Goal: Information Seeking & Learning: Learn about a topic

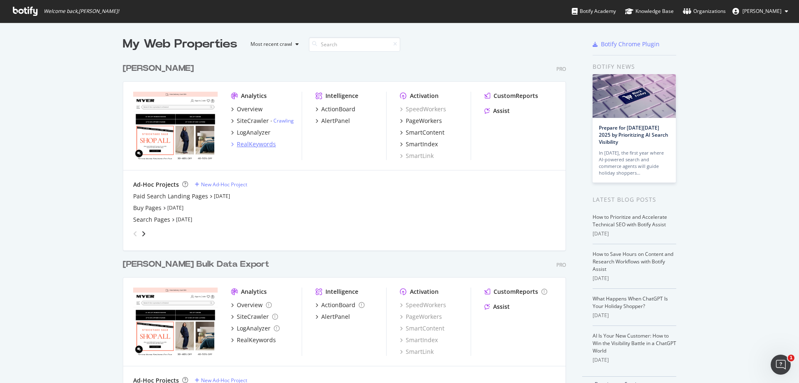
click at [253, 142] on div "RealKeywords" at bounding box center [256, 144] width 39 height 8
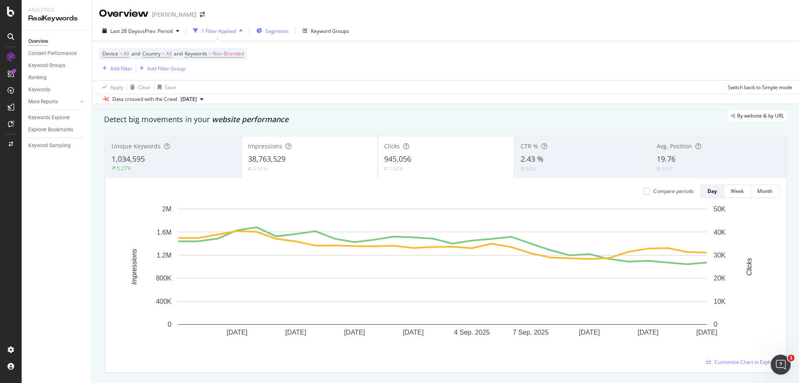
click at [273, 35] on div "Segments" at bounding box center [272, 31] width 32 height 12
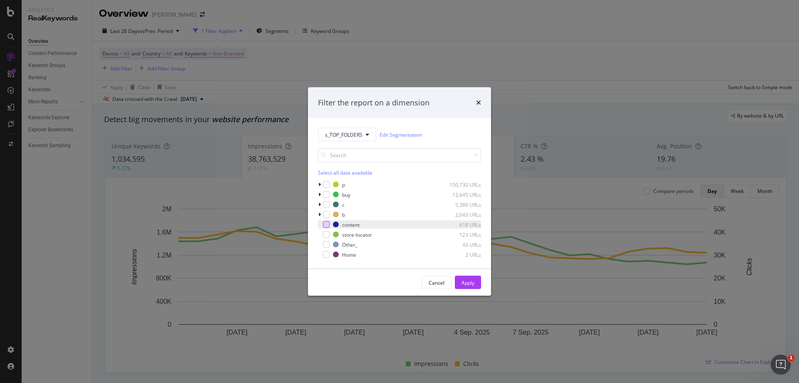
click at [326, 221] on div "modal" at bounding box center [326, 224] width 7 height 7
click at [466, 277] on div "Apply" at bounding box center [468, 282] width 13 height 12
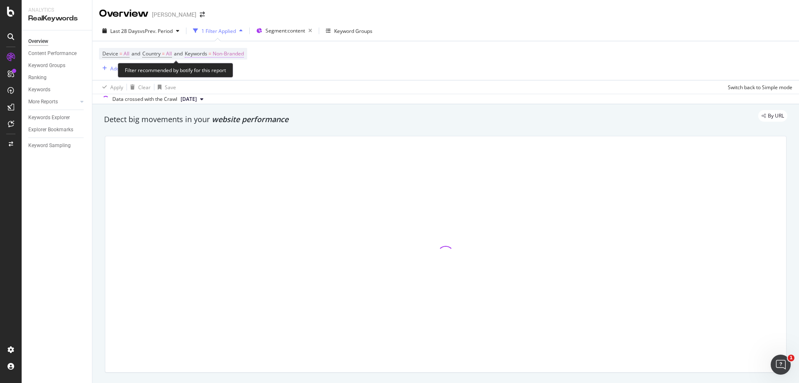
click at [240, 53] on span "Non-Branded" at bounding box center [228, 54] width 31 height 12
click at [231, 80] on div "Non-Branded" at bounding box center [219, 73] width 45 height 12
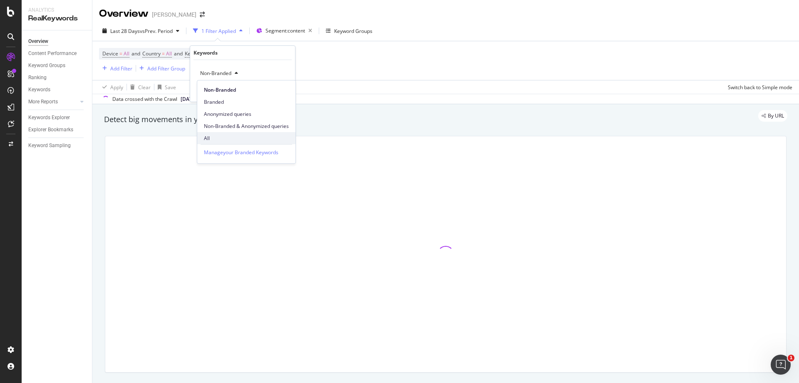
click at [221, 134] on span "All" at bounding box center [246, 137] width 85 height 7
click at [279, 90] on div "Apply" at bounding box center [282, 90] width 13 height 7
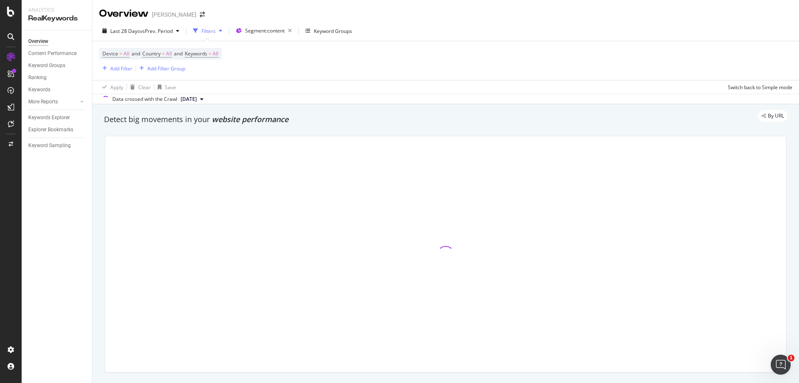
click at [323, 60] on div "Device = All and Country = All and Keywords = All Add Filter Add Filter Group" at bounding box center [446, 60] width 694 height 39
click at [58, 121] on div "Keywords Explorer" at bounding box center [49, 117] width 42 height 9
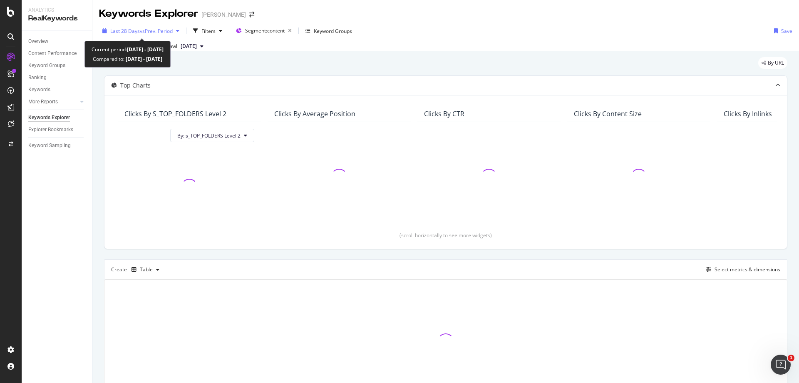
click at [126, 35] on div "Last 28 Days vs Prev. Period" at bounding box center [141, 31] width 84 height 12
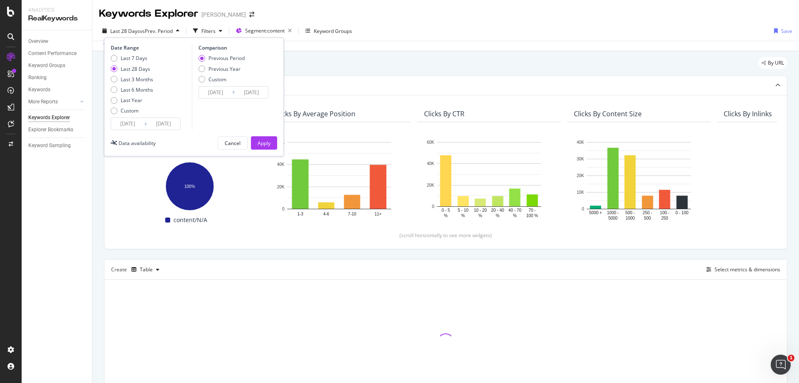
click at [130, 127] on input "[DATE]" at bounding box center [127, 124] width 33 height 12
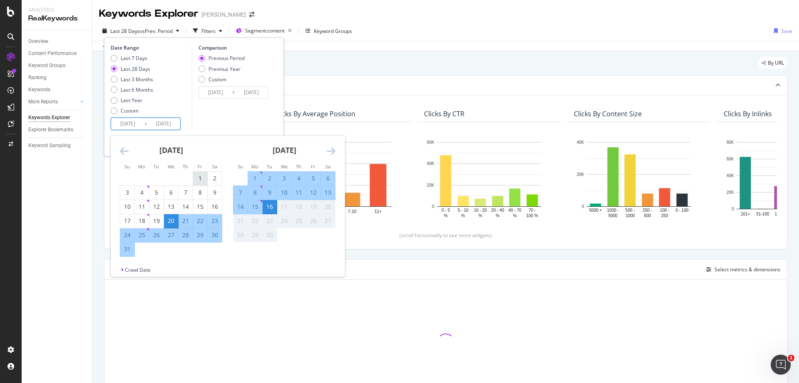
click at [199, 180] on div "1" at bounding box center [200, 178] width 14 height 8
type input "[DATE]"
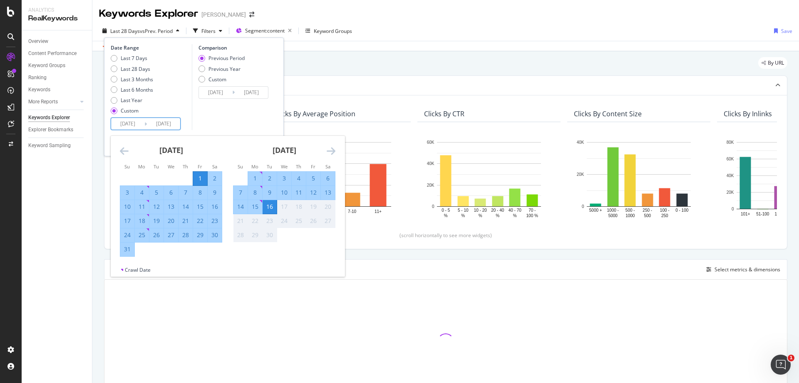
click at [204, 73] on div "Previous Period Previous Year Custom" at bounding box center [222, 70] width 46 height 31
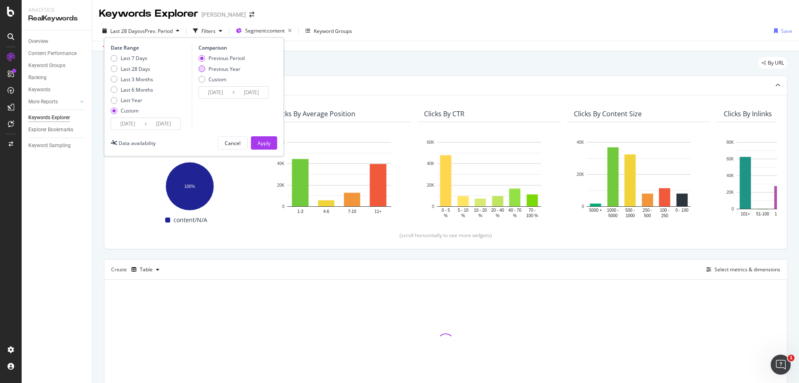
click at [203, 70] on div "Previous Year" at bounding box center [202, 68] width 7 height 7
type input "[DATE]"
click at [267, 144] on div "Apply" at bounding box center [264, 142] width 13 height 7
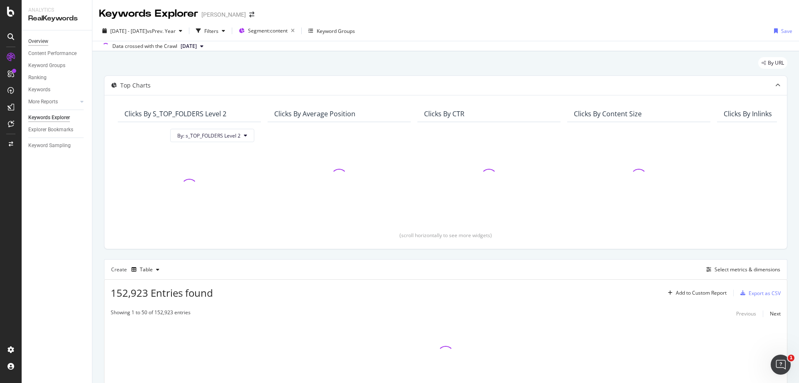
click at [42, 43] on div "Overview" at bounding box center [38, 41] width 20 height 9
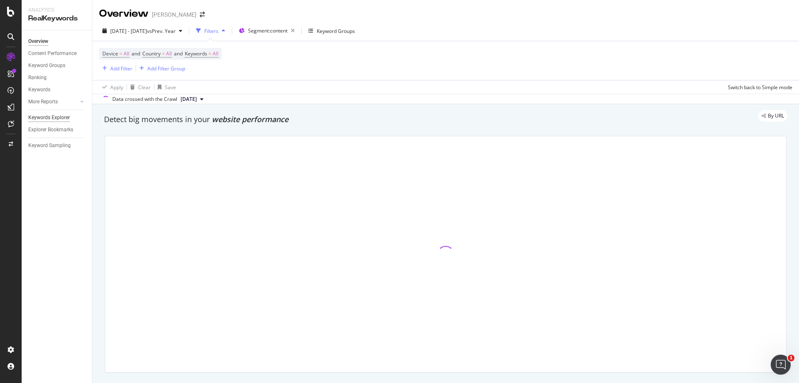
click at [51, 116] on div "Keywords Explorer" at bounding box center [49, 117] width 42 height 9
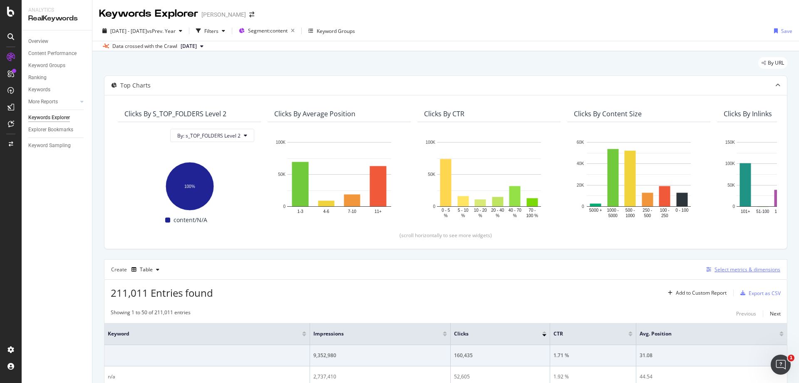
click at [733, 271] on div "Select metrics & dimensions" at bounding box center [748, 269] width 66 height 7
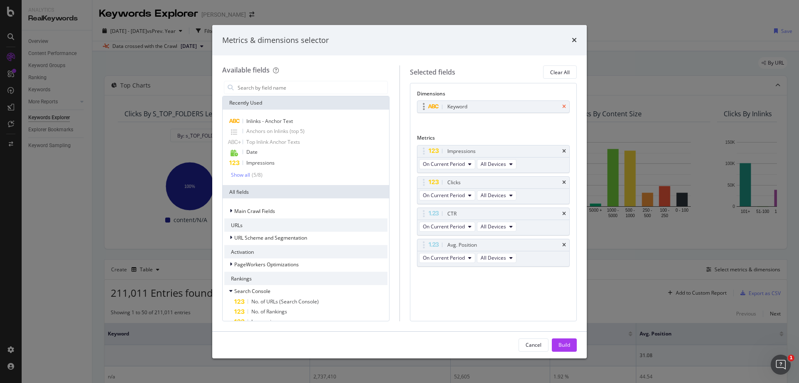
click at [562, 105] on icon "times" at bounding box center [564, 106] width 4 height 5
click at [300, 87] on input "modal" at bounding box center [312, 87] width 151 height 12
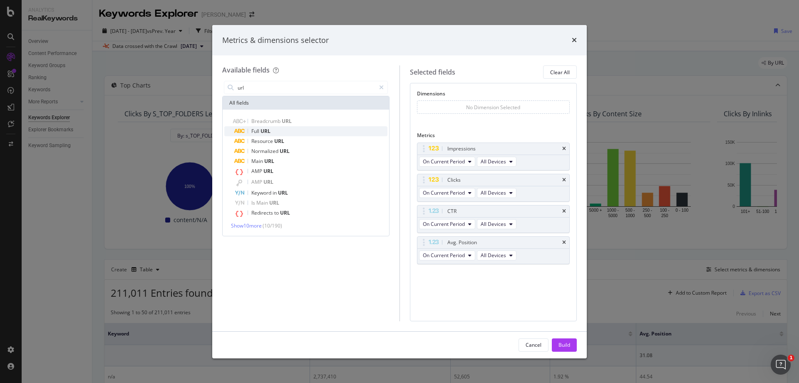
click at [295, 130] on div "Full URL" at bounding box center [310, 131] width 153 height 10
click at [565, 214] on icon "times" at bounding box center [564, 213] width 4 height 5
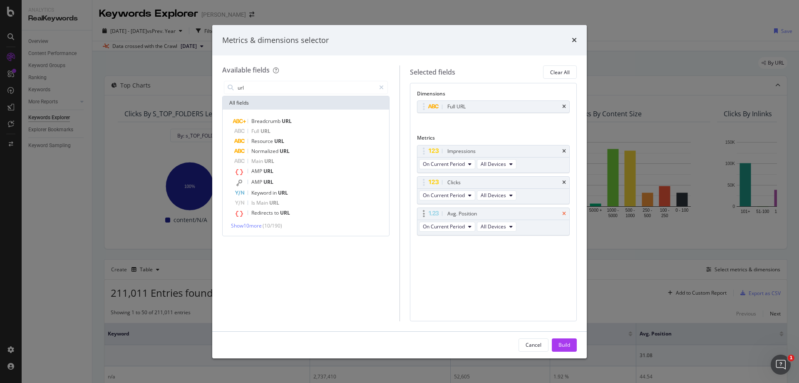
click at [564, 214] on icon "times" at bounding box center [564, 213] width 4 height 5
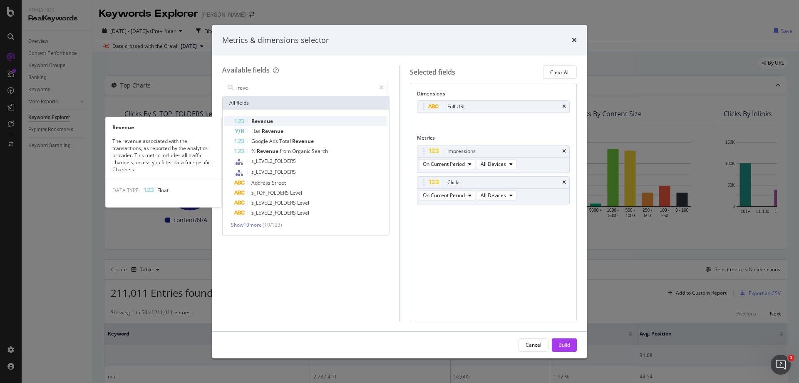
click at [263, 123] on span "Revenue" at bounding box center [262, 120] width 22 height 7
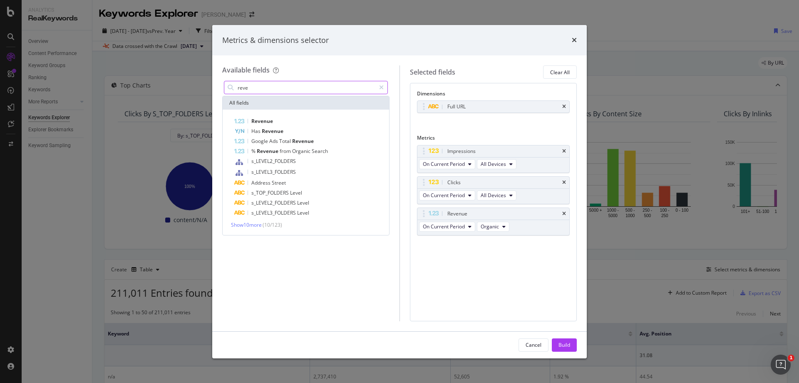
click at [262, 87] on input "reve" at bounding box center [306, 87] width 139 height 12
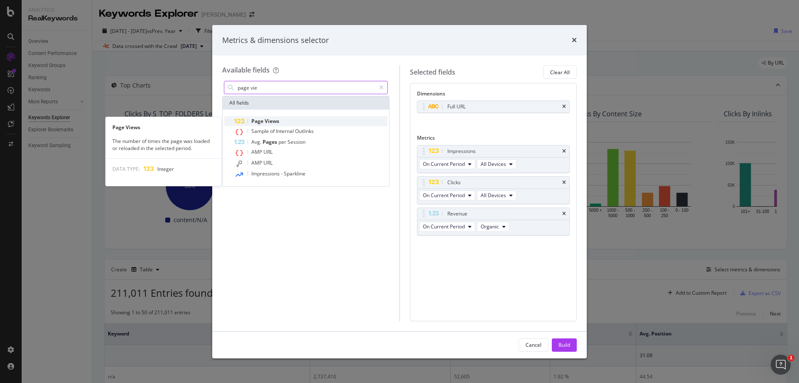
type input "page vie"
click at [286, 117] on div "Page Views" at bounding box center [310, 121] width 153 height 10
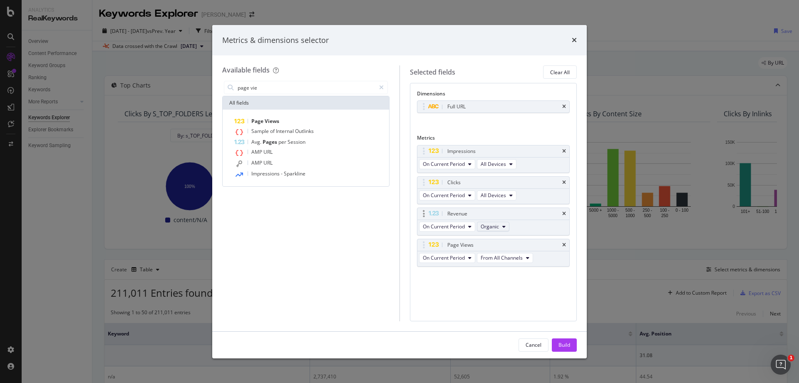
click at [493, 223] on span "Organic" at bounding box center [490, 226] width 18 height 7
click at [500, 257] on span "From All Channels" at bounding box center [505, 256] width 42 height 7
click at [565, 343] on div "Build" at bounding box center [565, 344] width 12 height 7
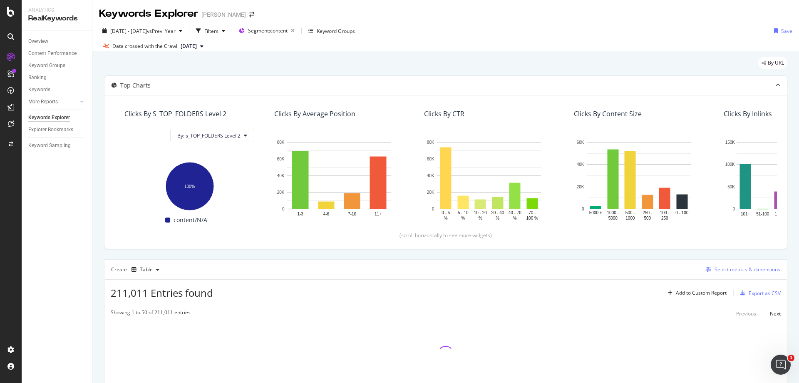
click at [743, 270] on div "Select metrics & dimensions" at bounding box center [748, 269] width 66 height 7
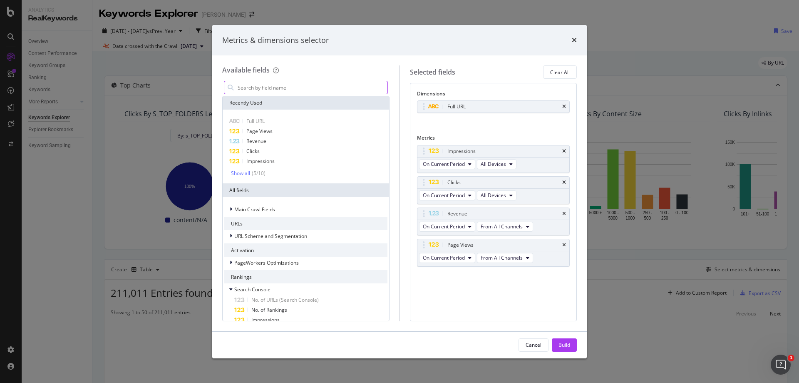
click at [260, 85] on input "modal" at bounding box center [312, 87] width 151 height 12
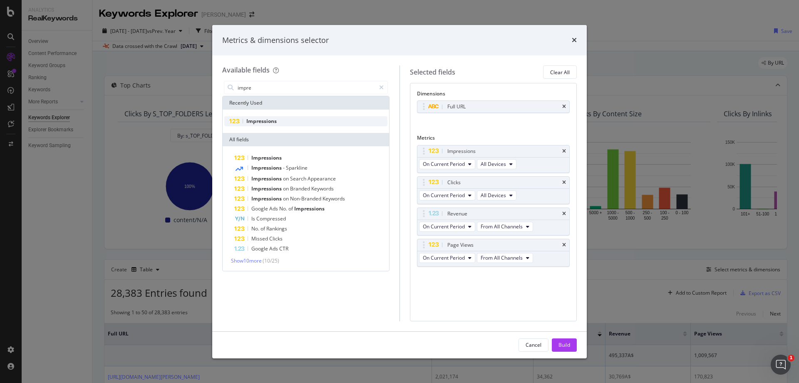
click at [279, 124] on div "Impressions" at bounding box center [305, 121] width 163 height 10
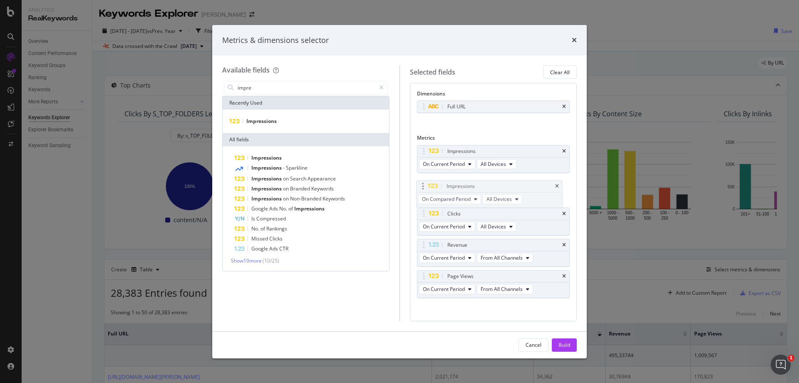
drag, startPoint x: 428, startPoint y: 277, endPoint x: 427, endPoint y: 186, distance: 90.8
click at [427, 186] on body "Analytics RealKeywords Overview Content Performance Keyword Groups Ranking Keyw…" at bounding box center [399, 191] width 799 height 383
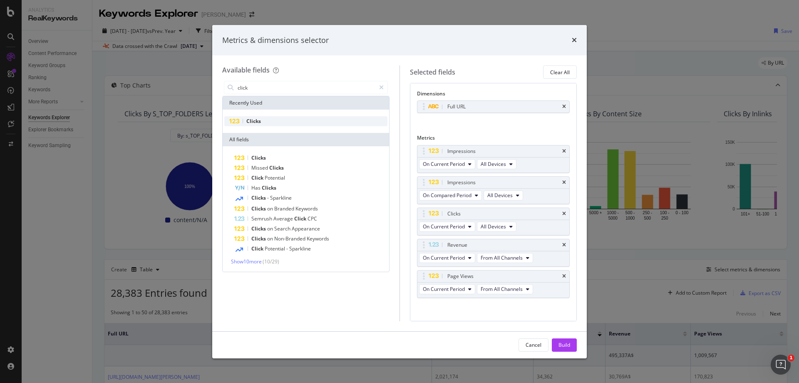
click at [252, 120] on span "Clicks" at bounding box center [253, 120] width 15 height 7
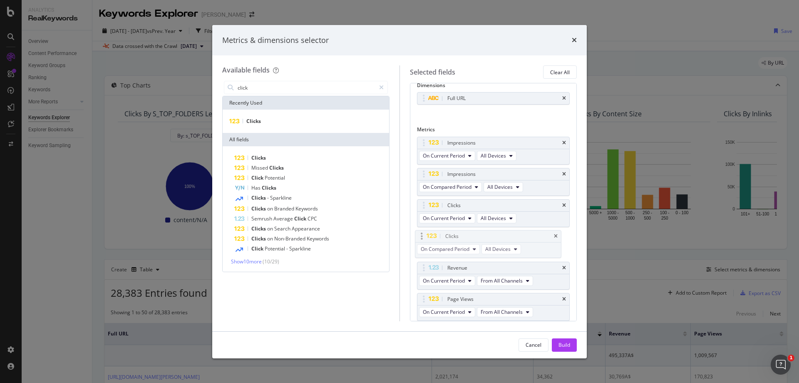
drag, startPoint x: 423, startPoint y: 300, endPoint x: 421, endPoint y: 237, distance: 62.9
click at [421, 237] on body "Analytics RealKeywords Overview Content Performance Keyword Groups Ranking Keyw…" at bounding box center [399, 191] width 799 height 383
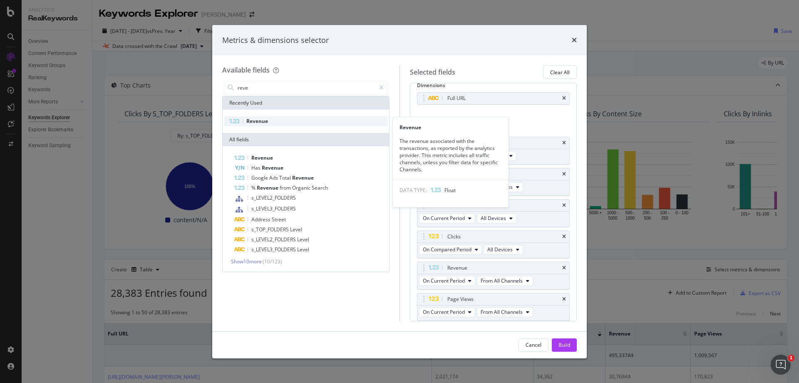
click at [261, 121] on span "Revenue" at bounding box center [257, 120] width 22 height 7
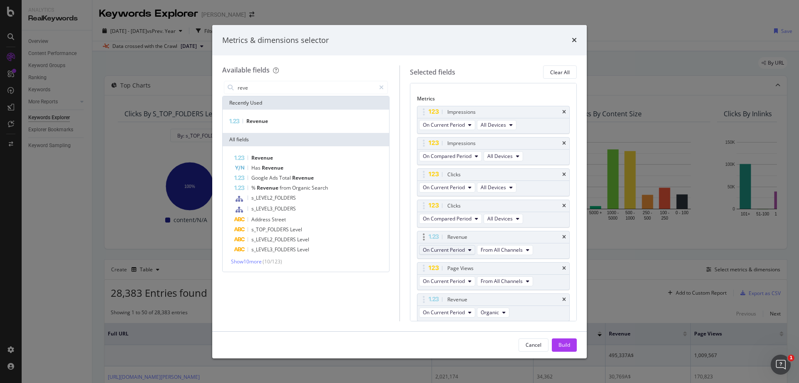
scroll to position [40, 0]
drag, startPoint x: 427, startPoint y: 298, endPoint x: 429, endPoint y: 264, distance: 34.2
click at [429, 264] on body "Analytics RealKeywords Overview Content Performance Keyword Groups Ranking Keyw…" at bounding box center [399, 191] width 799 height 383
click at [495, 280] on span "Organic" at bounding box center [490, 280] width 18 height 7
click at [464, 280] on span "On Current Period" at bounding box center [444, 280] width 42 height 7
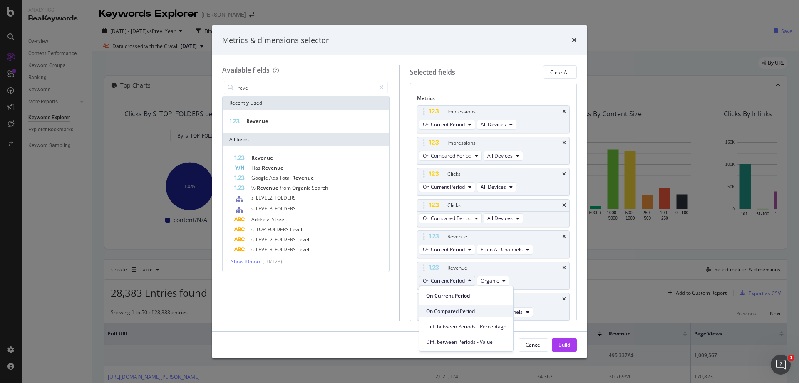
click at [457, 311] on span "On Compared Period" at bounding box center [466, 310] width 80 height 7
click at [503, 279] on span "Organic" at bounding box center [497, 280] width 18 height 7
click at [510, 311] on span "From All Channels" at bounding box center [512, 310] width 42 height 7
click at [255, 89] on input "reve" at bounding box center [306, 87] width 139 height 12
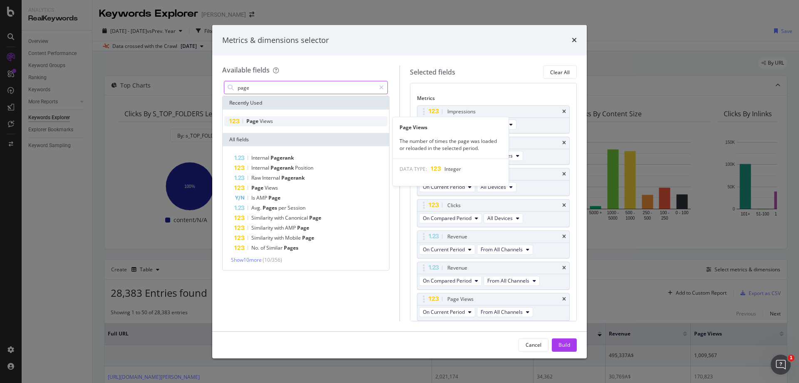
type input "page"
click at [264, 122] on span "Views" at bounding box center [266, 120] width 13 height 7
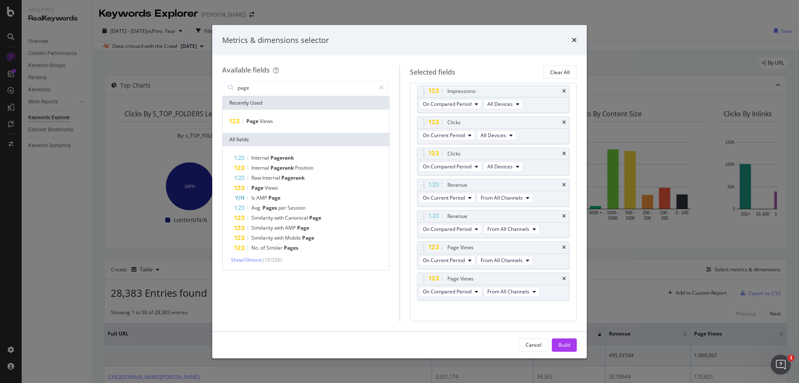
scroll to position [99, 0]
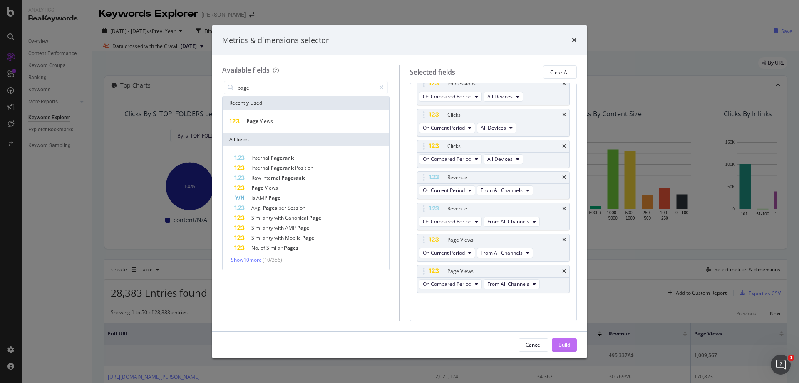
click at [567, 346] on div "Build" at bounding box center [565, 344] width 12 height 7
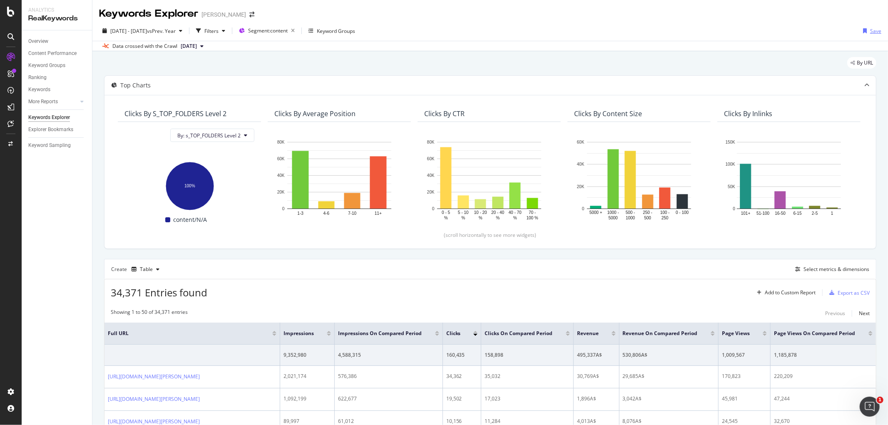
click at [799, 32] on div "Save" at bounding box center [875, 30] width 11 height 7
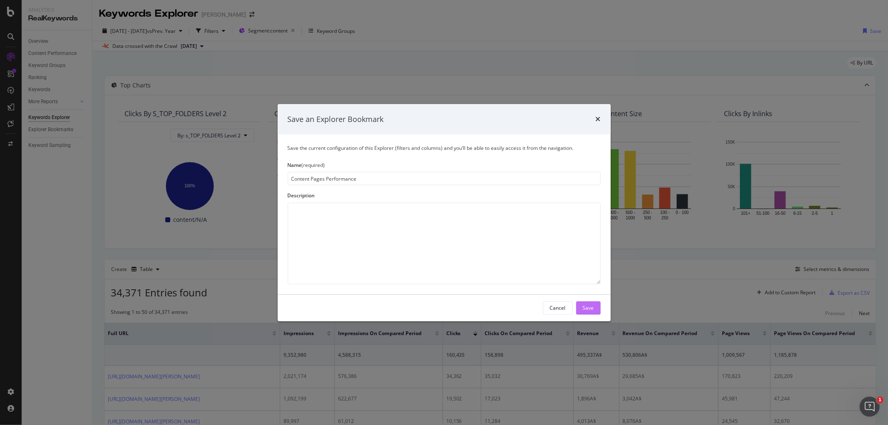
type input "Content Pages Performance"
click at [588, 309] on div "Save" at bounding box center [588, 307] width 11 height 7
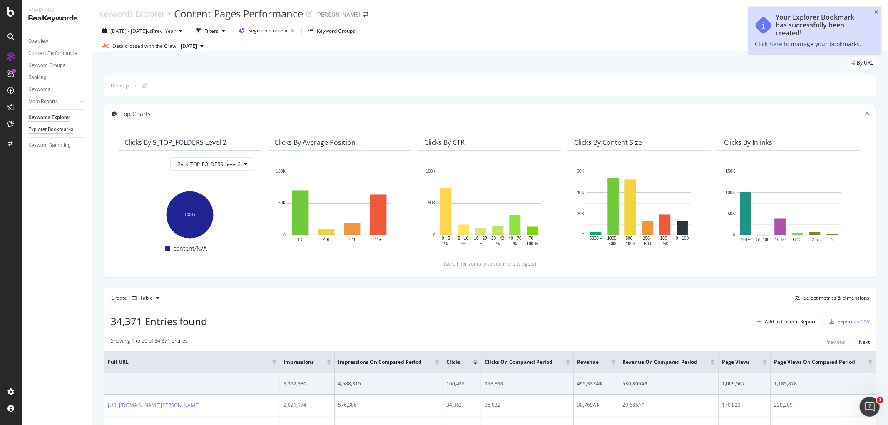
click at [51, 131] on div "Explorer Bookmarks" at bounding box center [50, 129] width 45 height 9
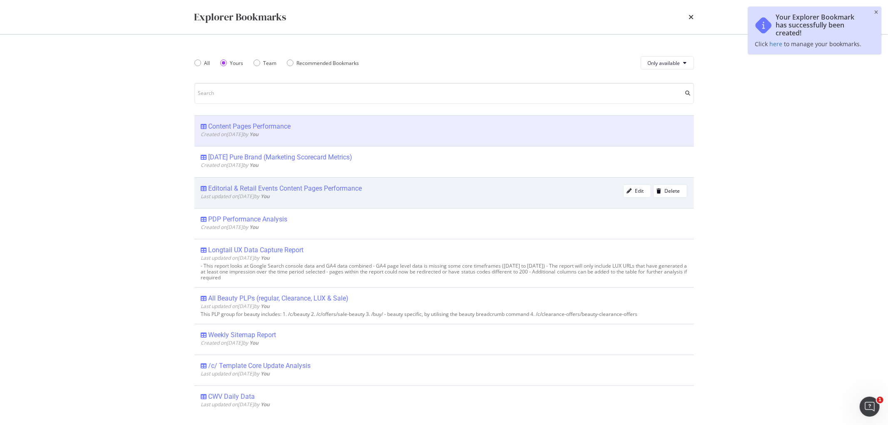
click at [310, 190] on div "Editorial & Retail Events Content Pages Performance" at bounding box center [286, 188] width 154 height 8
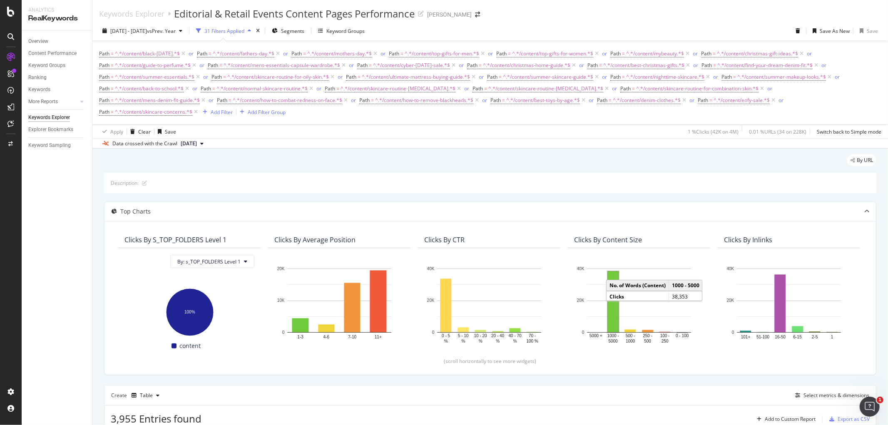
click at [679, 13] on div "Keywords Explorer Editorial & Retail Events Content Pages Performance [PERSON_N…" at bounding box center [490, 10] width 796 height 21
click at [371, 142] on div "Data crossed with the Crawl [DATE]" at bounding box center [490, 143] width 796 height 10
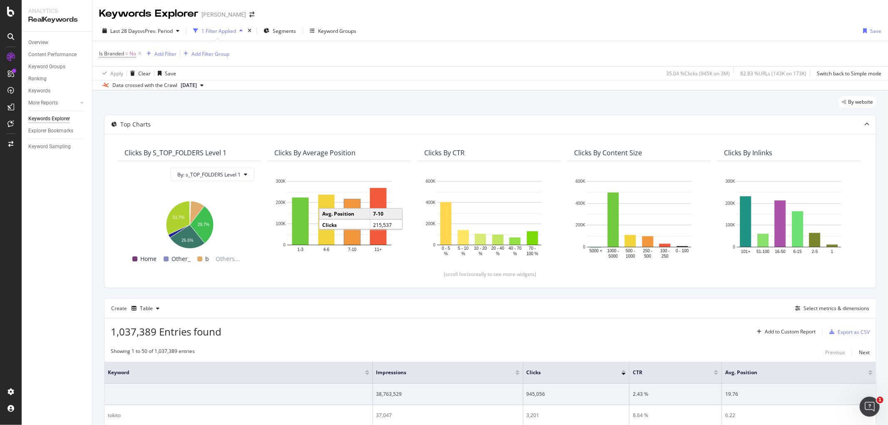
click at [223, 32] on div "1 Filter Applied" at bounding box center [219, 30] width 35 height 7
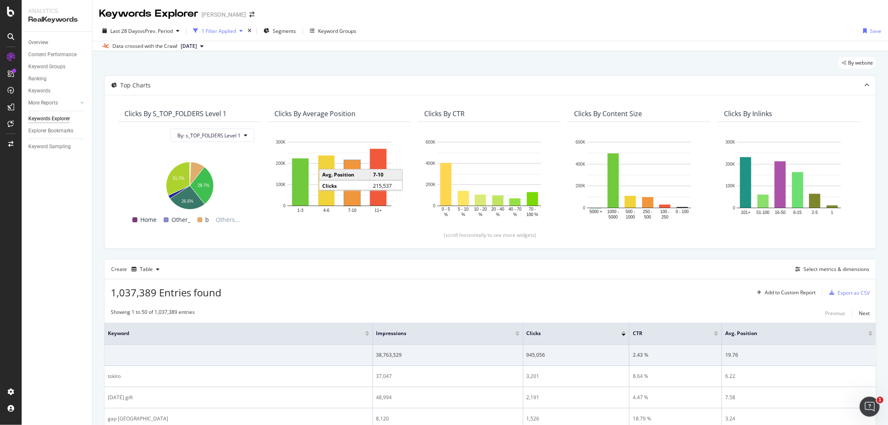
click at [223, 32] on div "1 Filter Applied" at bounding box center [219, 30] width 35 height 7
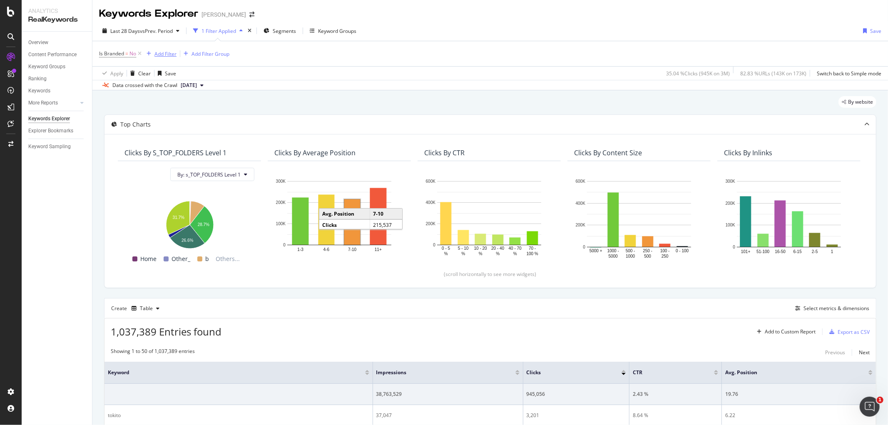
click at [162, 55] on div "Add Filter" at bounding box center [165, 53] width 22 height 7
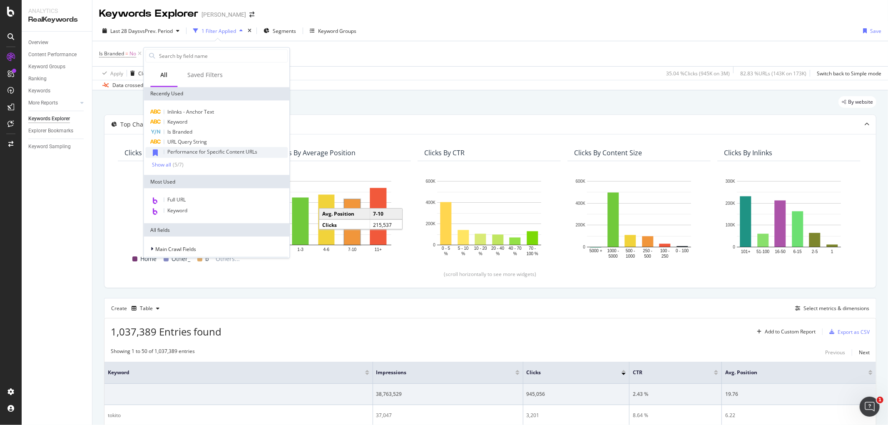
click at [171, 153] on span "Performance for Specific Content URLs" at bounding box center [212, 151] width 90 height 7
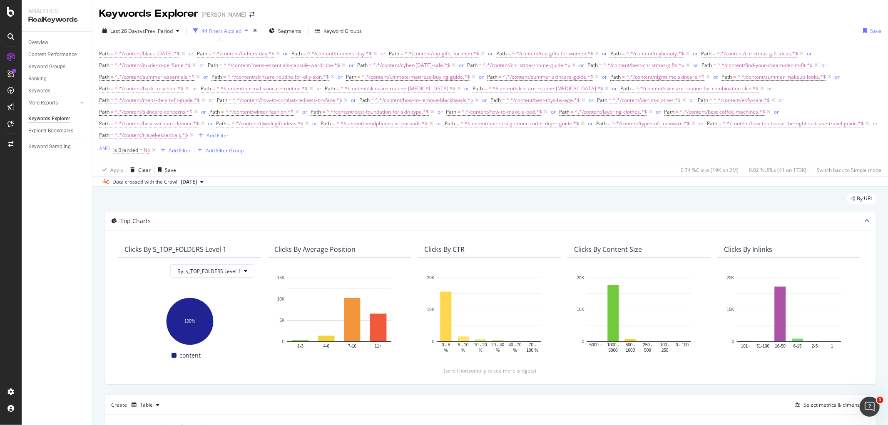
click at [454, 140] on div "Path = ^.*/content/black-Friday.*$ or Path = ^.*/content/fathers-day.*$ or Path…" at bounding box center [490, 94] width 782 height 93
click at [235, 31] on div "44 Filters Applied" at bounding box center [222, 30] width 40 height 7
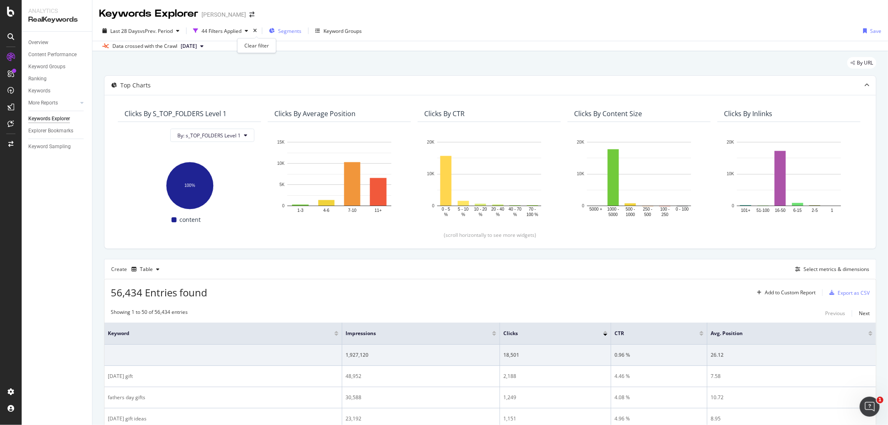
click at [256, 31] on icon "times" at bounding box center [255, 30] width 4 height 5
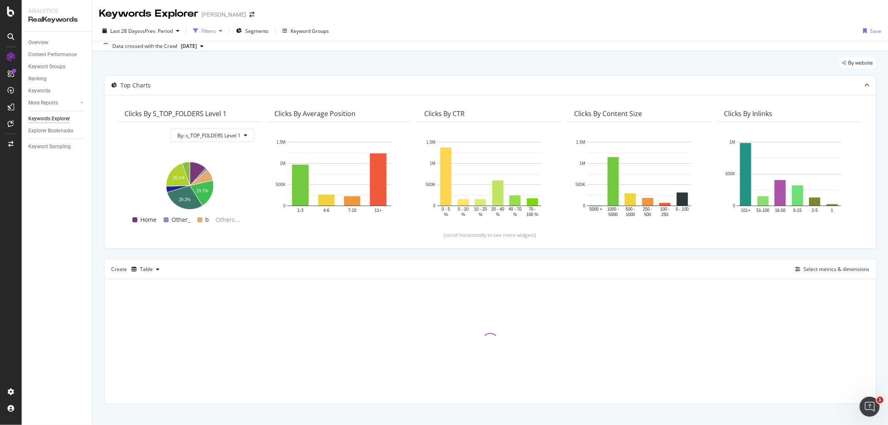
click at [218, 32] on div "button" at bounding box center [221, 30] width 10 height 5
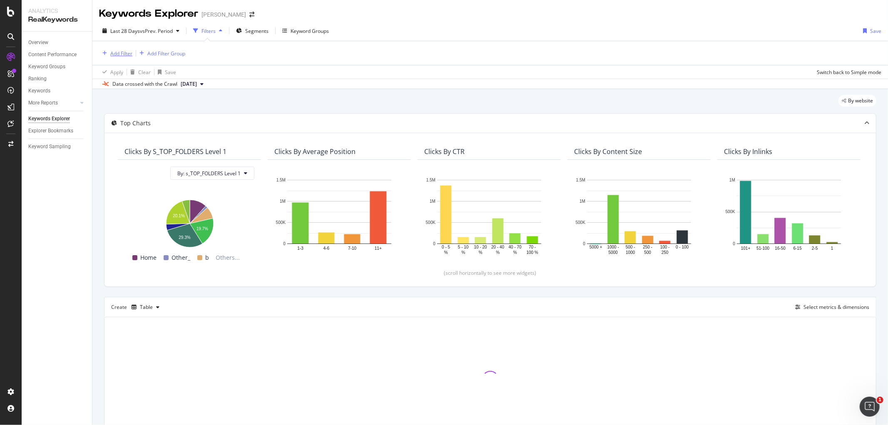
click at [114, 52] on div "Add Filter" at bounding box center [121, 53] width 22 height 7
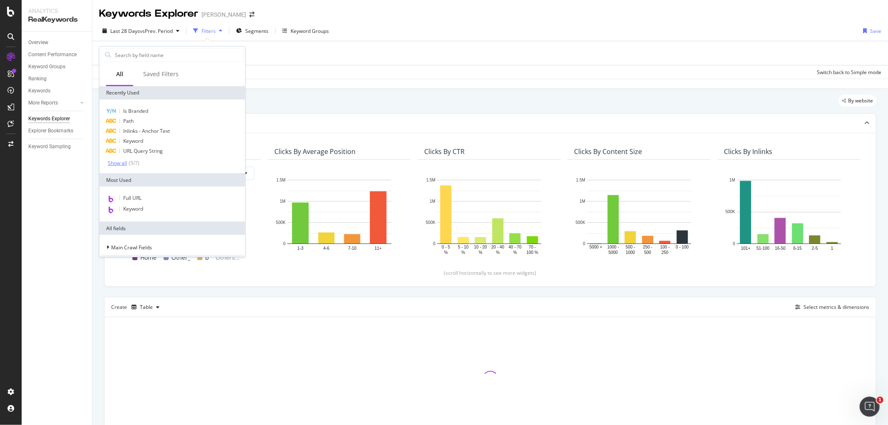
click at [122, 161] on div "Show all" at bounding box center [117, 163] width 19 height 6
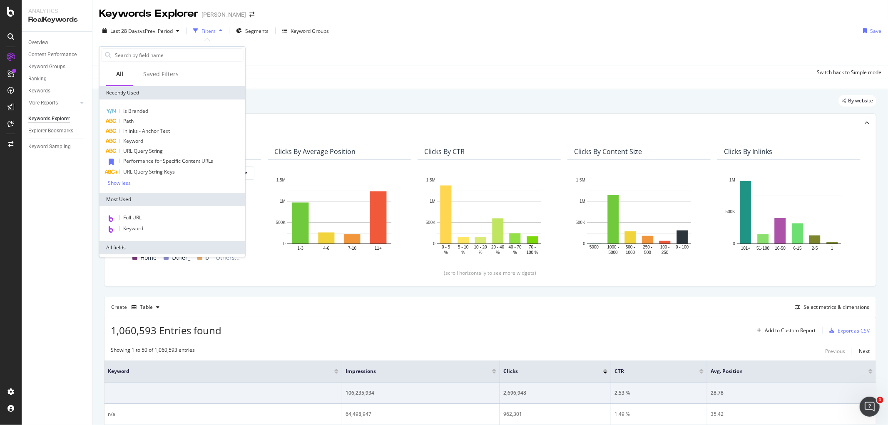
click at [527, 15] on div "Keywords Explorer Myer" at bounding box center [490, 10] width 796 height 21
